Goal: Find specific page/section: Find specific page/section

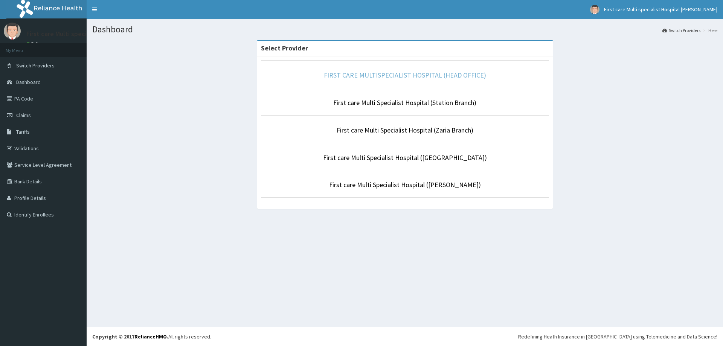
click at [342, 72] on link "FIRST CARE MULTISPECIALIST HOSPITAL (HEAD OFFICE)" at bounding box center [405, 75] width 162 height 9
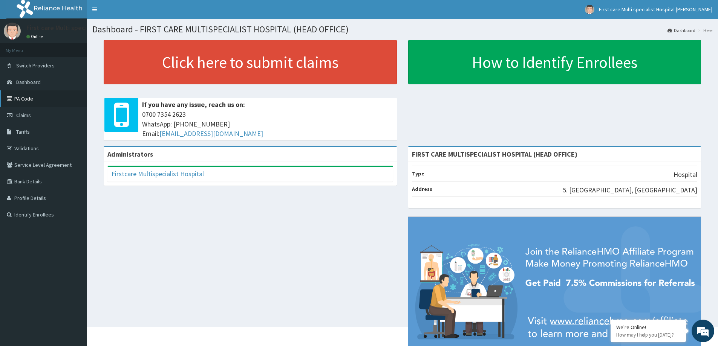
click at [38, 95] on link "PA Code" at bounding box center [43, 98] width 87 height 17
